Goal: Information Seeking & Learning: Learn about a topic

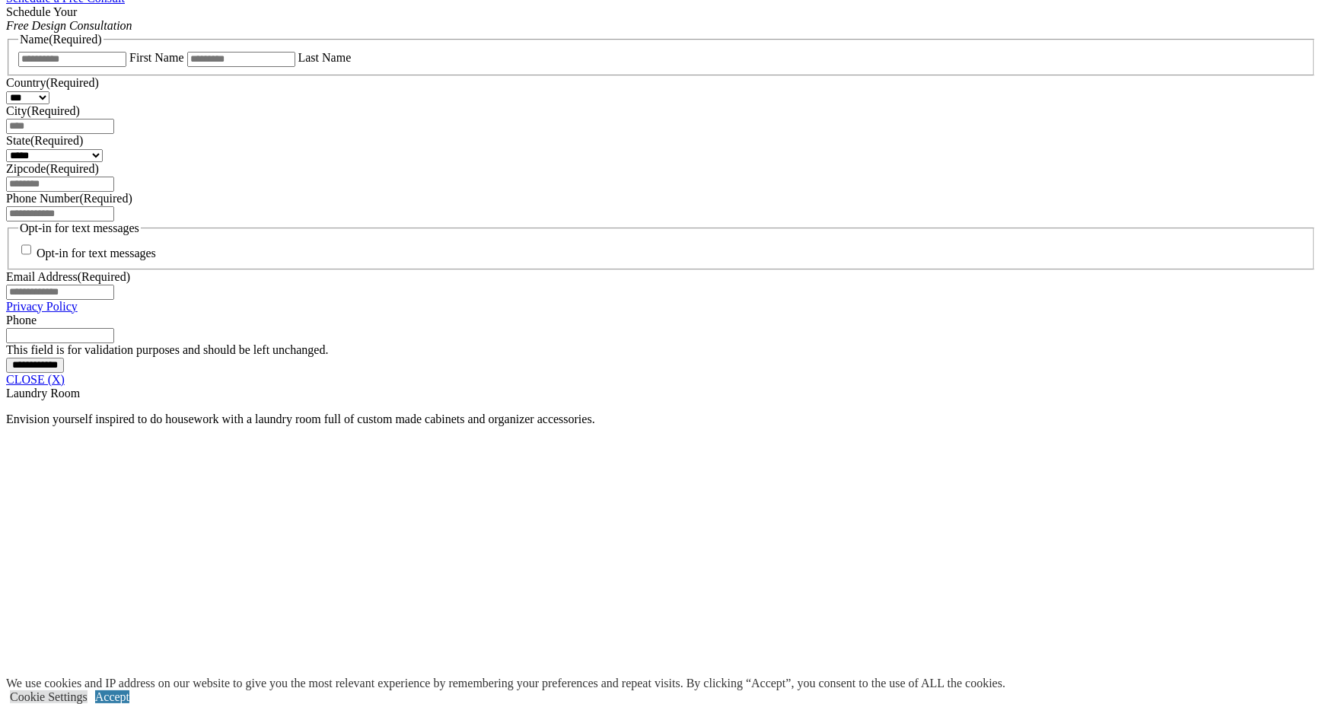
scroll to position [1065, 0]
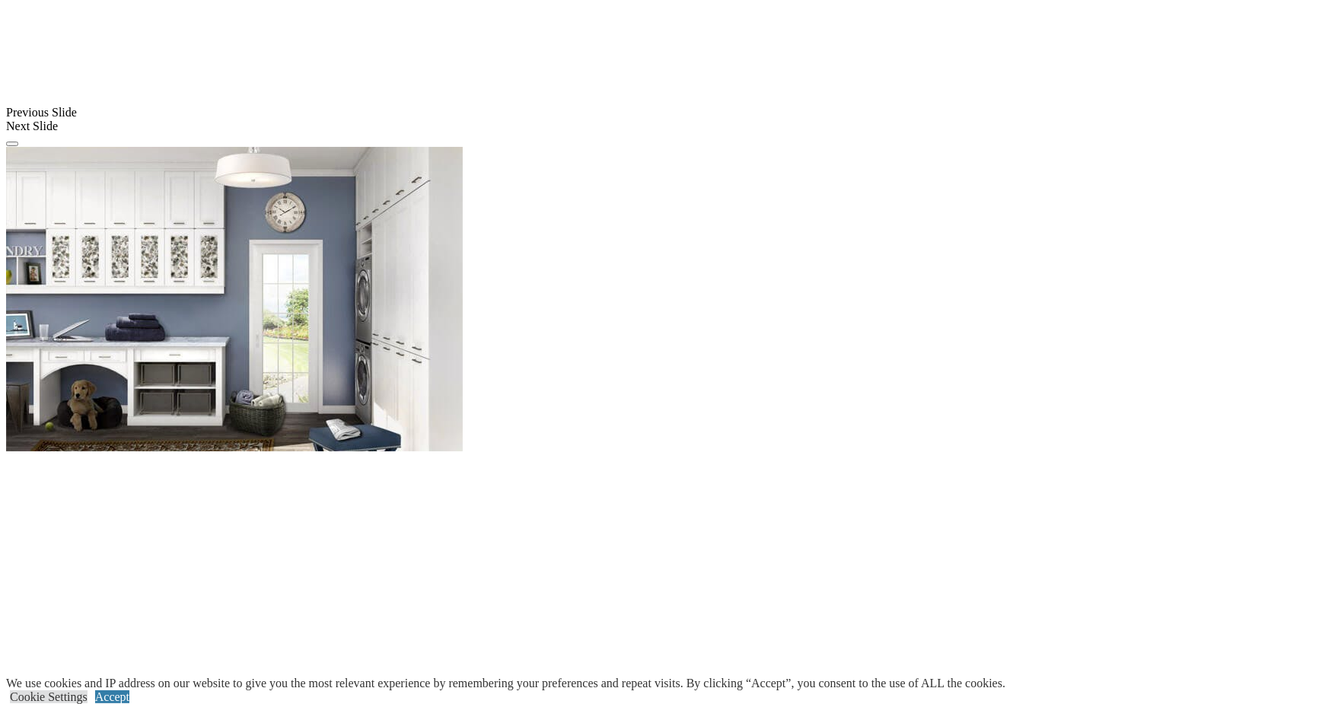
scroll to position [1293, 0]
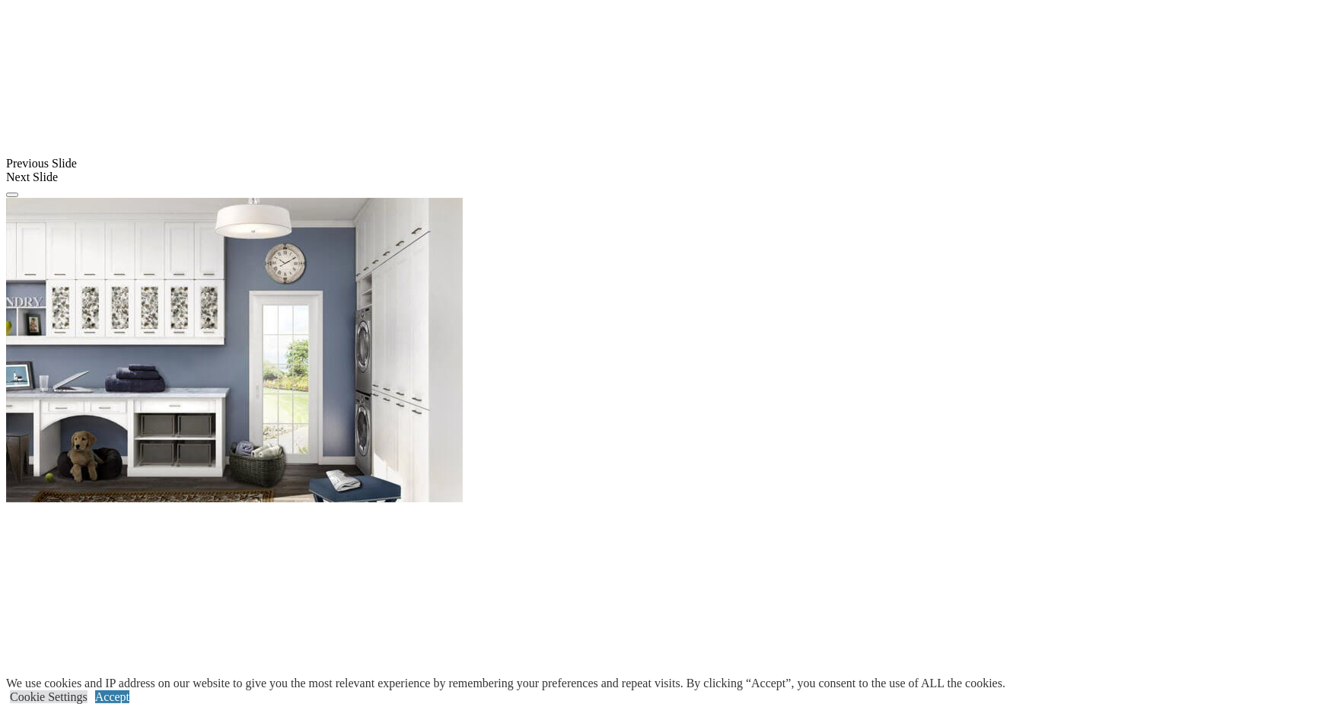
scroll to position [1217, 0]
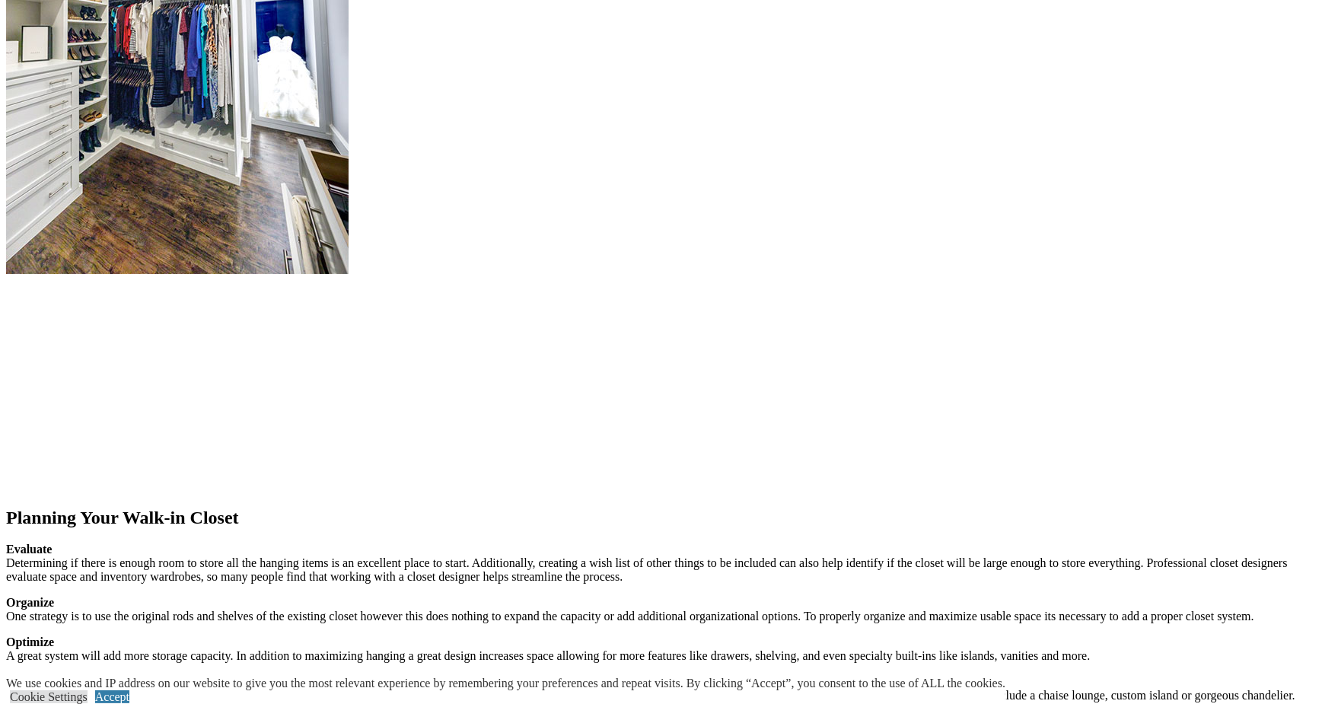
scroll to position [1826, 0]
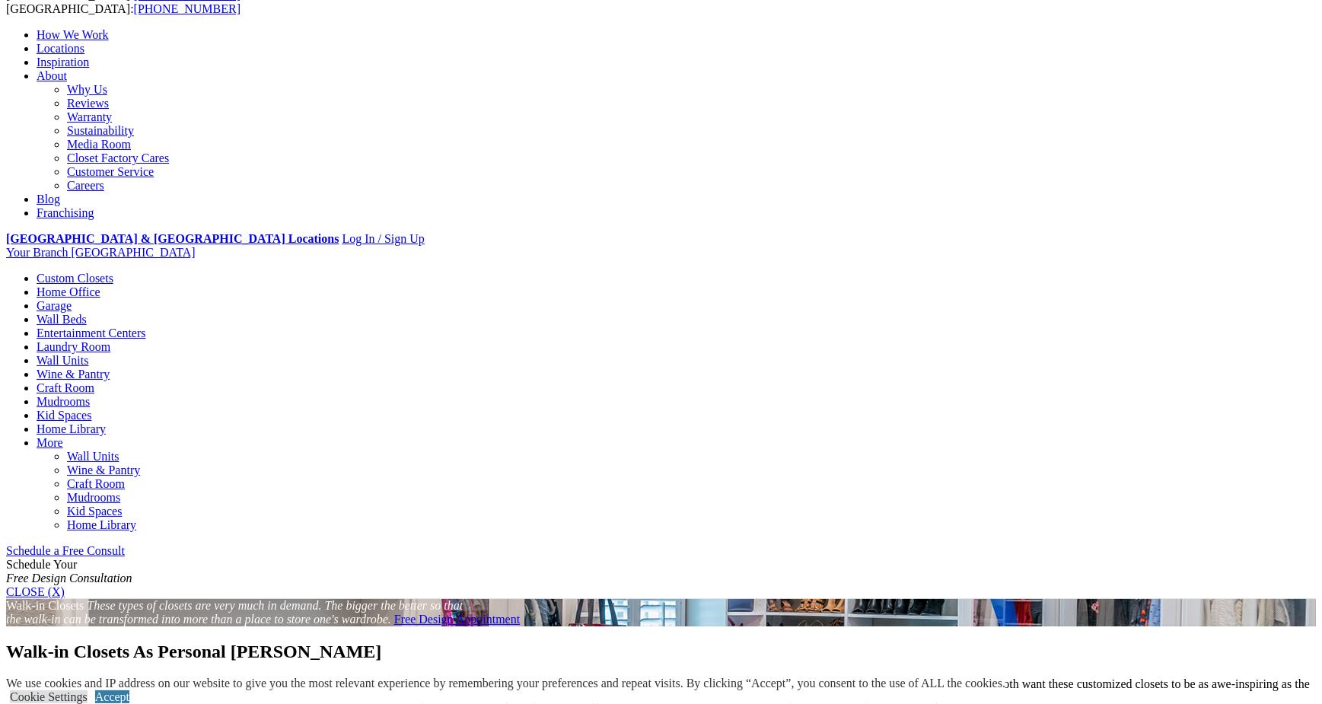
scroll to position [76, 0]
